Goal: Check status: Check status

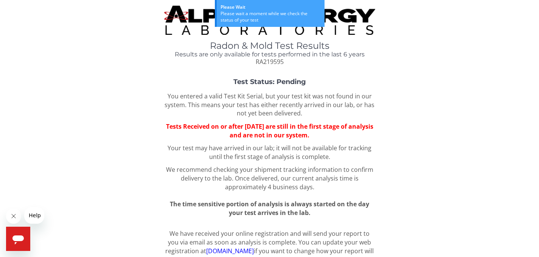
scroll to position [39, 0]
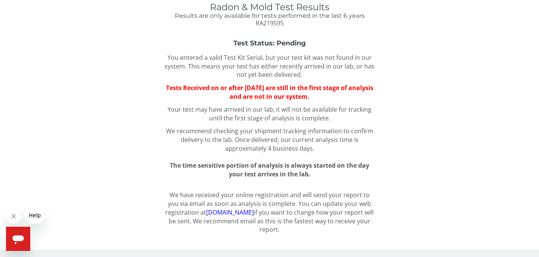
scroll to position [39, 0]
